Goal: Navigation & Orientation: Find specific page/section

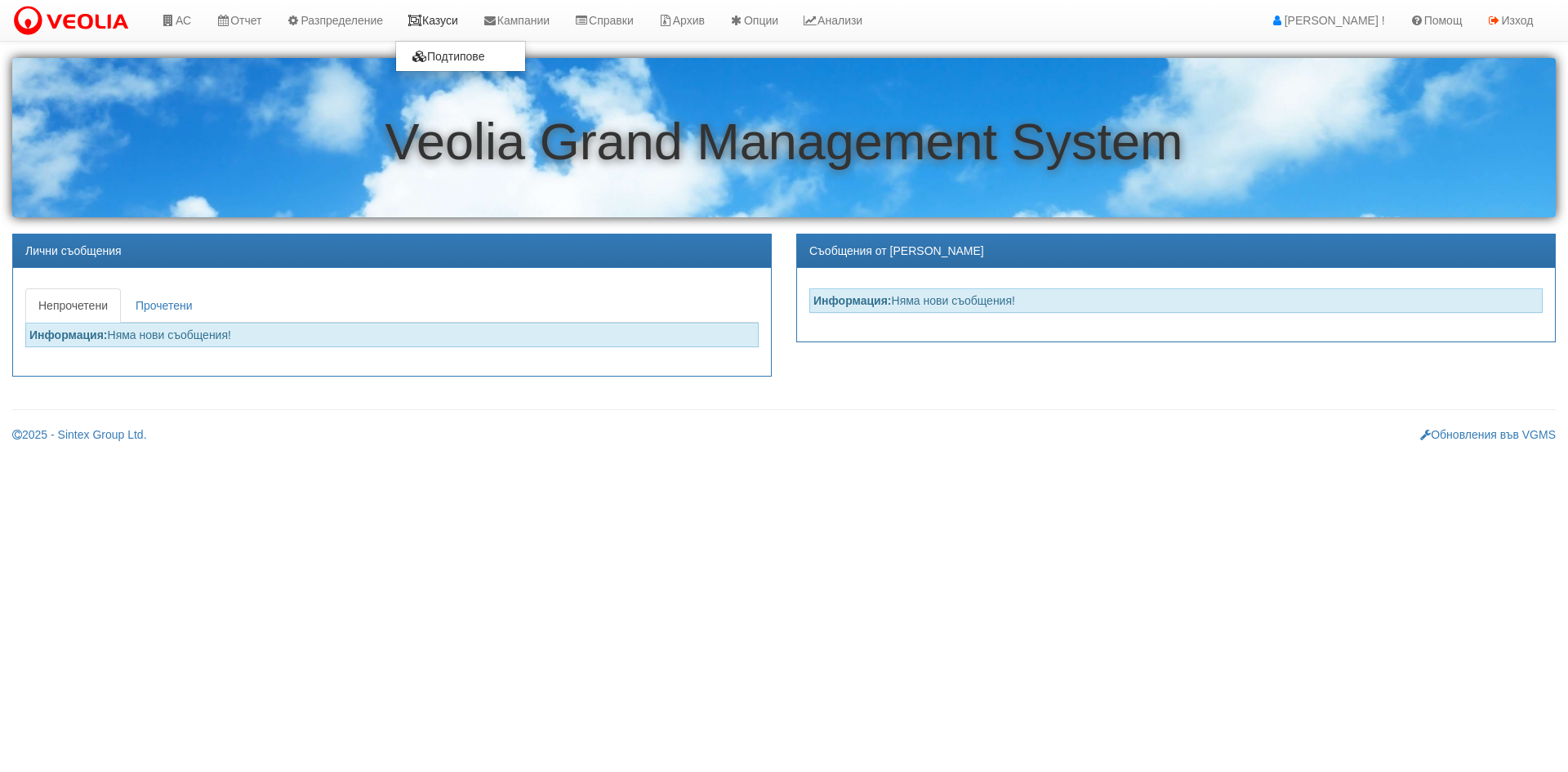
click at [435, 13] on link "Казуси" at bounding box center [432, 20] width 75 height 41
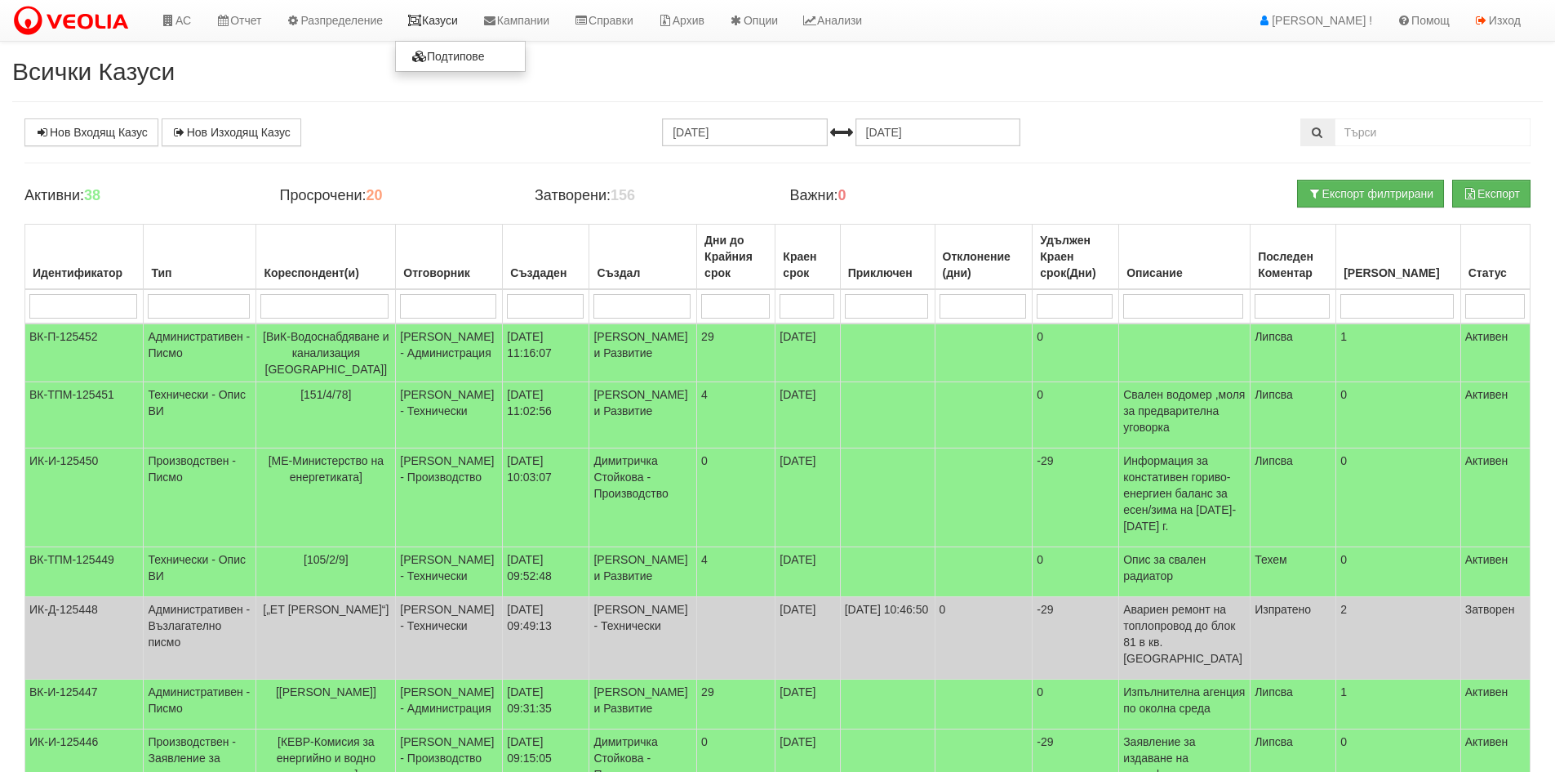
click at [463, 23] on link "Казуси" at bounding box center [432, 20] width 75 height 41
